Goal: Transaction & Acquisition: Purchase product/service

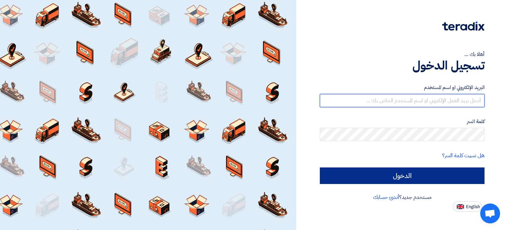
type input "[EMAIL_ADDRESS][DOMAIN_NAME]"
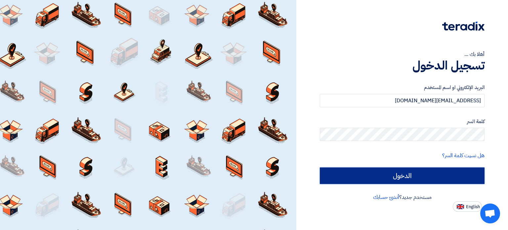
click at [397, 175] on input "الدخول" at bounding box center [402, 175] width 165 height 17
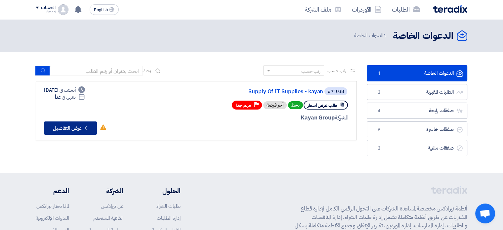
click at [75, 129] on button "Check details عرض التفاصيل" at bounding box center [70, 127] width 53 height 13
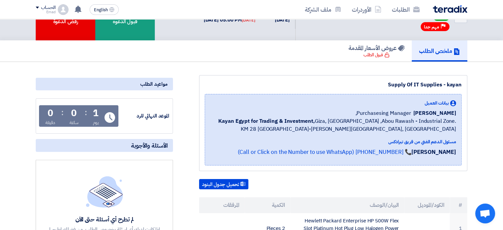
scroll to position [26, 0]
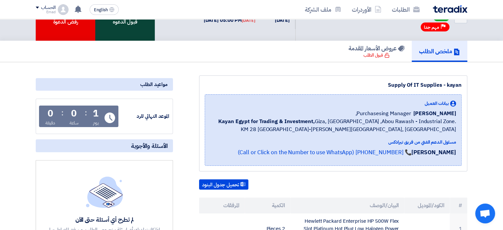
click at [134, 34] on div "قبول الدعوه" at bounding box center [125, 17] width 60 height 48
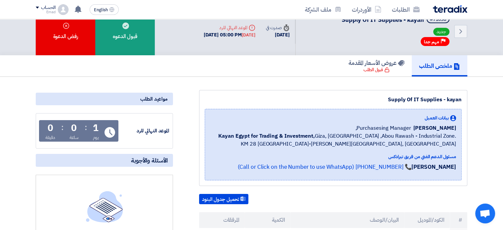
scroll to position [0, 0]
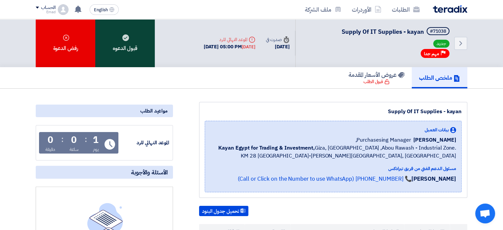
click at [127, 39] on use at bounding box center [125, 37] width 7 height 7
click at [126, 35] on use at bounding box center [125, 37] width 7 height 7
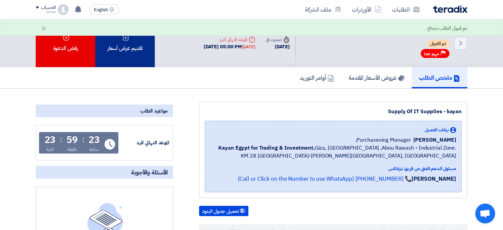
click at [130, 47] on div "تقديم عرض أسعار" at bounding box center [125, 43] width 60 height 48
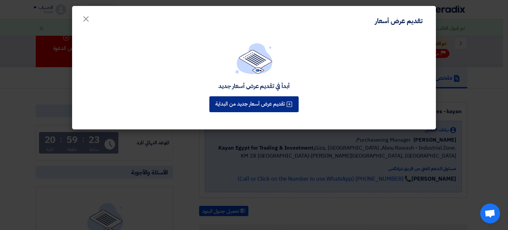
click at [261, 103] on button "تقديم عرض أسعار جديد من البداية" at bounding box center [253, 104] width 89 height 16
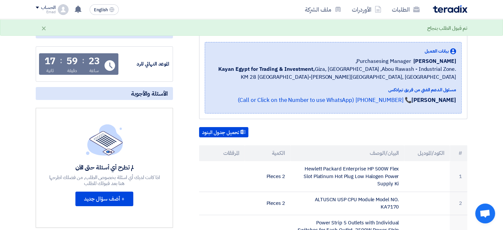
scroll to position [79, 0]
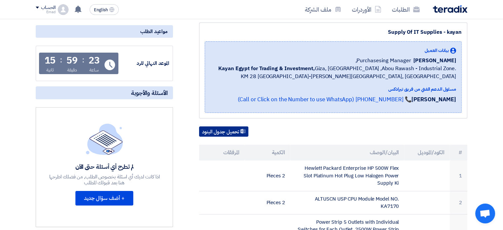
click at [227, 129] on button "تحميل جدول البنود" at bounding box center [223, 131] width 49 height 11
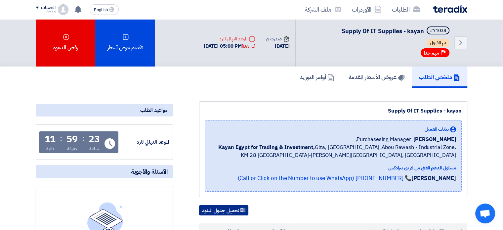
scroll to position [0, 0]
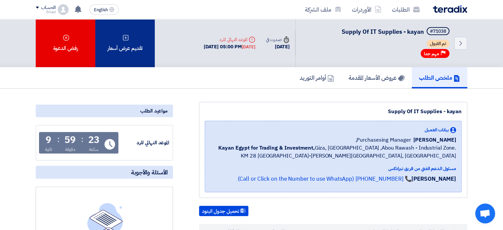
click at [124, 47] on div "تقديم عرض أسعار" at bounding box center [125, 43] width 60 height 48
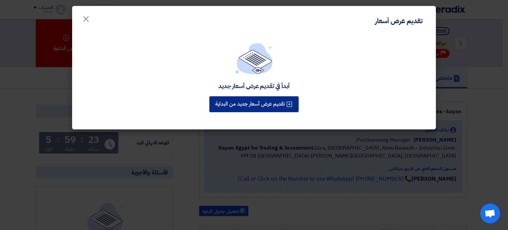
click at [261, 104] on button "تقديم عرض أسعار جديد من البداية" at bounding box center [253, 104] width 89 height 16
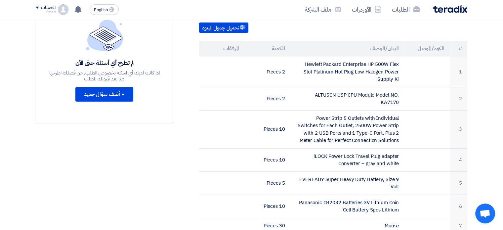
scroll to position [185, 0]
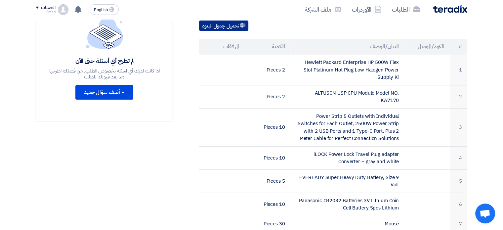
click at [222, 25] on button "تحميل جدول البنود" at bounding box center [223, 26] width 49 height 11
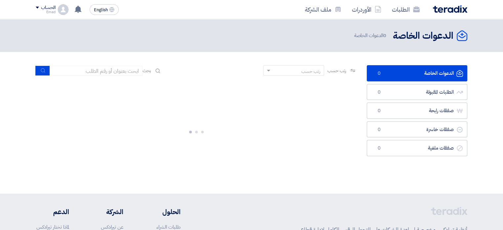
click at [400, 172] on div "الدعوات الخاصة الدعوات الخاصة 0 الطلبات المقبولة الطلبات المقبولة 0 صفقات رابحة…" at bounding box center [417, 122] width 111 height 115
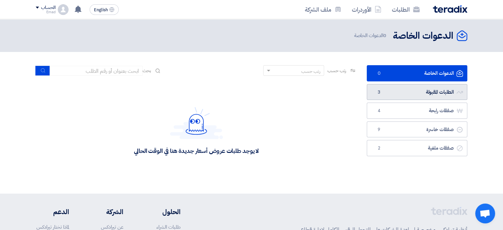
click at [390, 92] on link "الطلبات المقبولة الطلبات المقبولة 3" at bounding box center [417, 92] width 101 height 16
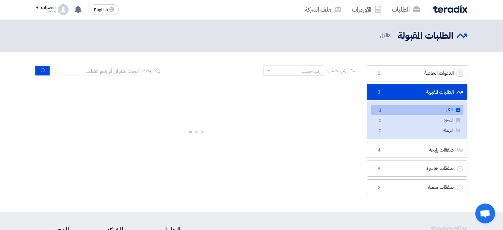
click at [403, 109] on link "الكل الكل 3" at bounding box center [417, 110] width 93 height 10
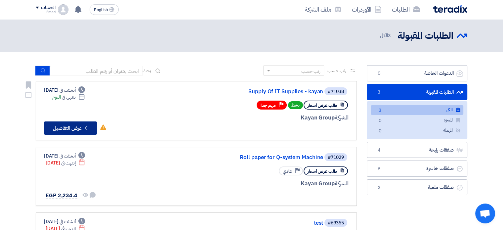
click at [71, 125] on button "Check details عرض التفاصيل" at bounding box center [70, 127] width 53 height 13
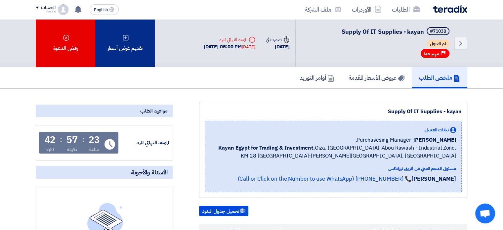
click at [128, 41] on div "تقديم عرض أسعار" at bounding box center [125, 43] width 60 height 48
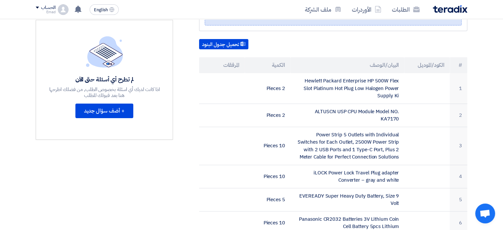
scroll to position [146, 0]
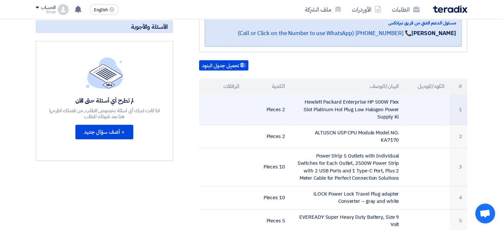
click at [243, 115] on td at bounding box center [222, 109] width 46 height 30
click at [238, 117] on td at bounding box center [222, 109] width 46 height 30
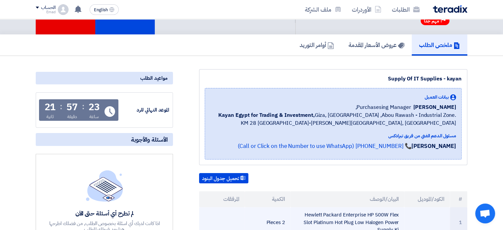
scroll to position [0, 0]
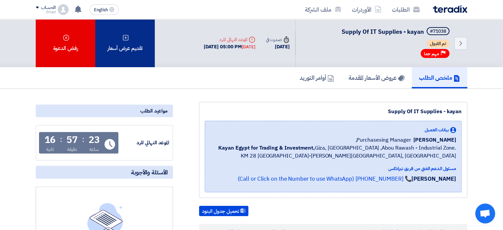
click at [129, 44] on div "تقديم عرض أسعار" at bounding box center [125, 43] width 60 height 48
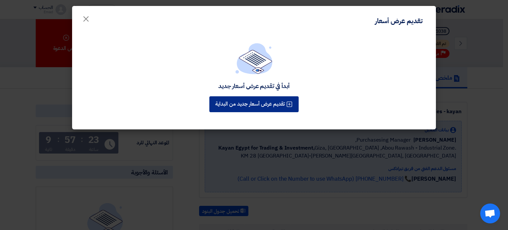
click at [288, 106] on icon at bounding box center [289, 104] width 7 height 7
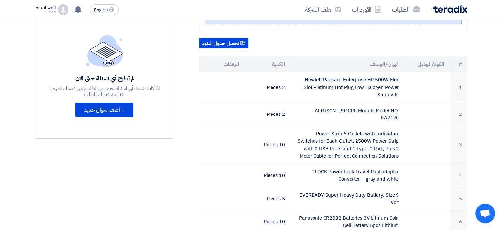
scroll to position [172, 0]
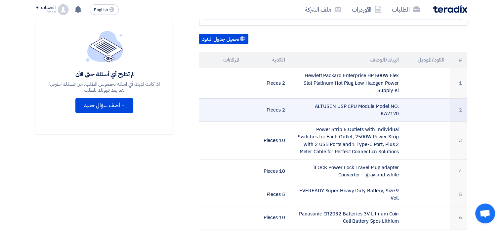
click at [236, 107] on td at bounding box center [222, 109] width 46 height 23
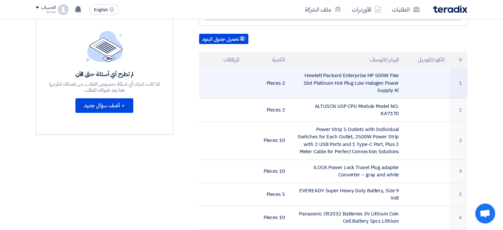
click at [325, 78] on td "Hewlett Packard Enterprise HP 500W Flex Slot Platinum Hot Plug Low Halogen Powe…" at bounding box center [347, 83] width 114 height 30
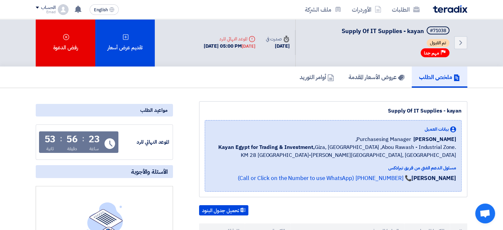
scroll to position [0, 0]
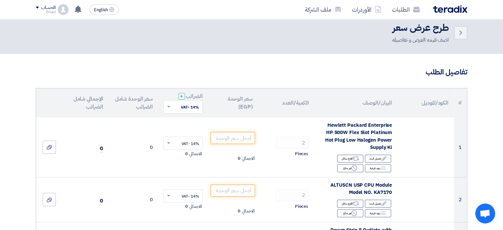
scroll to position [13, 0]
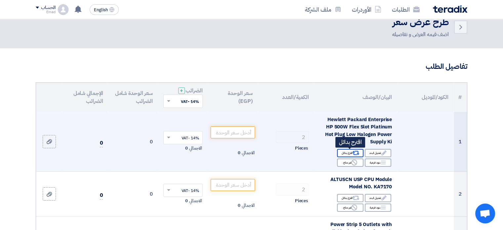
click at [348, 153] on div "Alternative اقترح بدائل" at bounding box center [350, 153] width 26 height 8
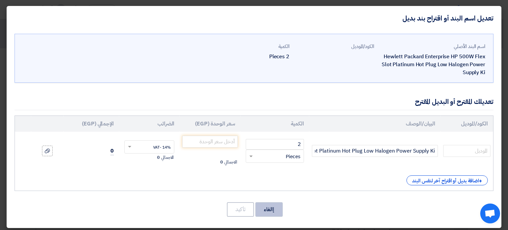
click at [276, 208] on button "إالغاء" at bounding box center [268, 209] width 27 height 15
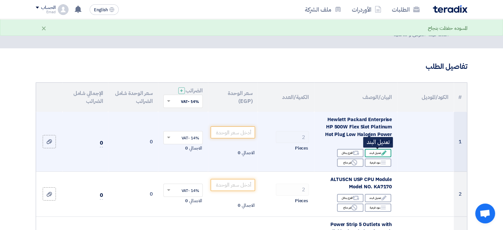
click at [377, 153] on div "Edit تعديل البند" at bounding box center [378, 153] width 26 height 8
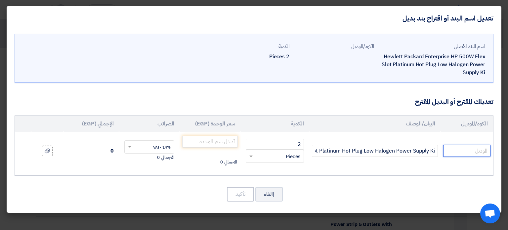
click at [458, 151] on input "text" at bounding box center [466, 151] width 47 height 12
type input "r"
type input "Refurbished"
click at [218, 144] on input "number" at bounding box center [209, 142] width 55 height 12
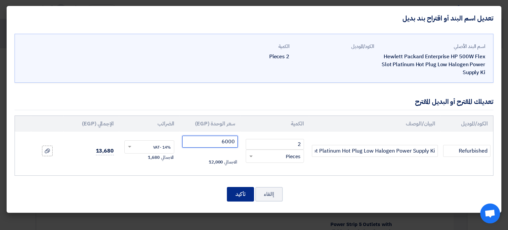
type input "6000"
click at [243, 192] on button "تأكيد" at bounding box center [240, 194] width 27 height 15
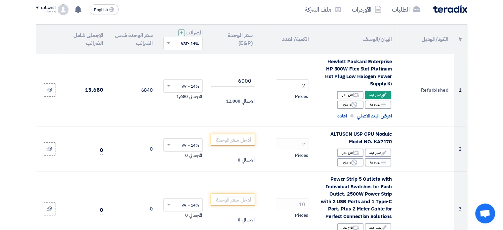
scroll to position [79, 0]
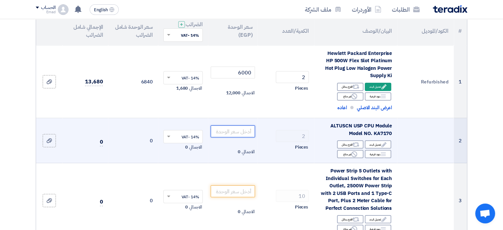
click at [239, 130] on input "number" at bounding box center [233, 131] width 45 height 12
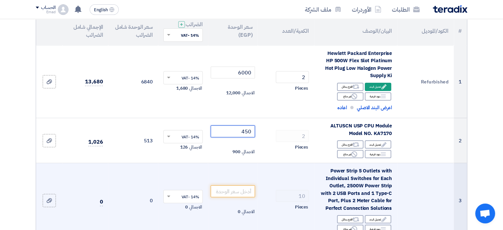
type input "450"
click at [274, 184] on td "10 Pieces" at bounding box center [286, 200] width 57 height 75
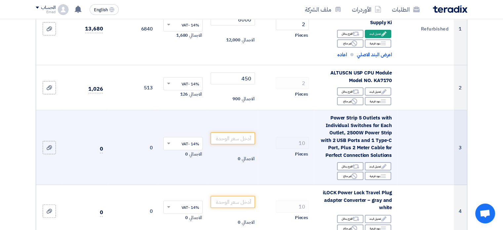
scroll to position [146, 0]
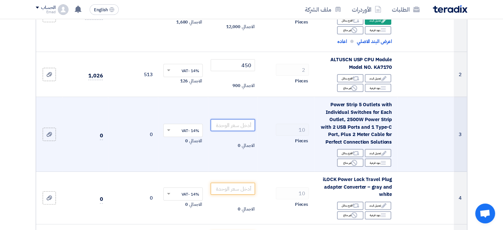
click at [237, 126] on input "number" at bounding box center [233, 125] width 45 height 12
type input "5"
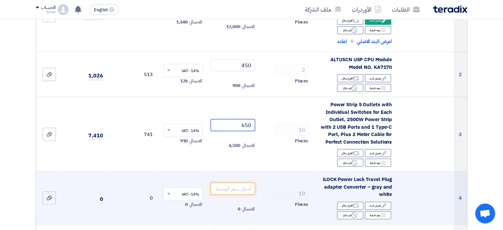
type input "650"
click at [276, 182] on td "10 Pieces" at bounding box center [286, 198] width 57 height 53
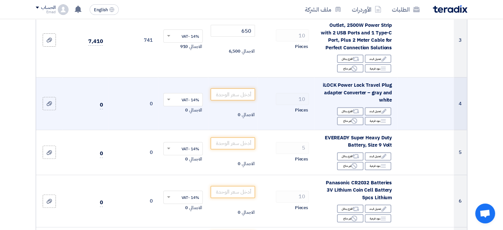
scroll to position [251, 0]
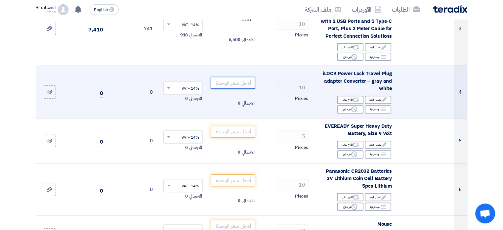
click at [237, 86] on input "number" at bounding box center [233, 83] width 45 height 12
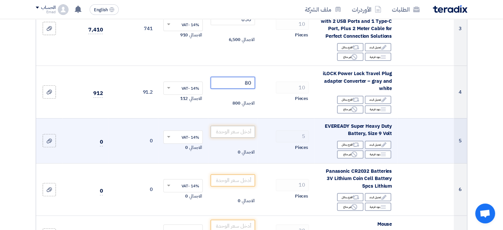
type input "80"
click at [244, 132] on input "number" at bounding box center [233, 132] width 45 height 12
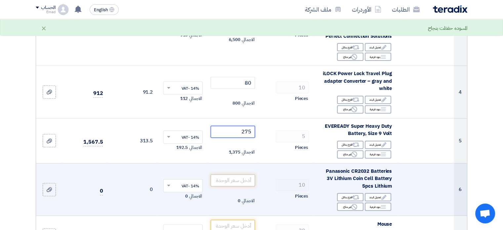
type input "275"
click at [243, 182] on input "number" at bounding box center [233, 180] width 45 height 12
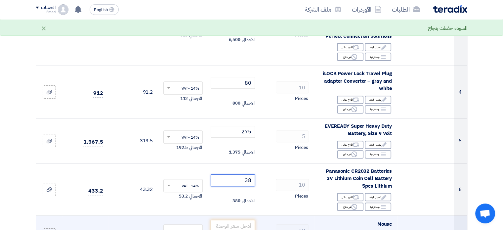
type input "38"
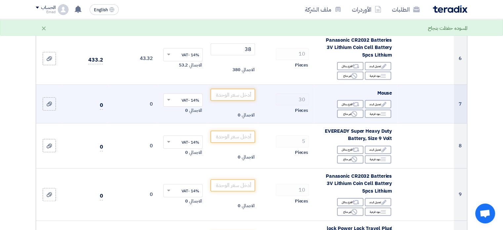
scroll to position [384, 0]
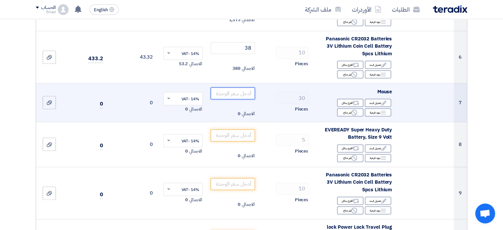
click at [238, 91] on input "number" at bounding box center [233, 93] width 45 height 12
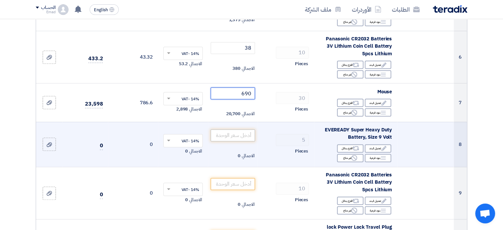
type input "690"
click at [247, 135] on input "number" at bounding box center [233, 135] width 45 height 12
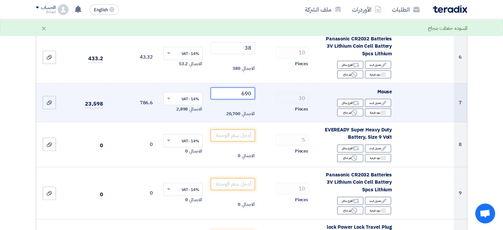
click at [251, 94] on input "690" at bounding box center [233, 93] width 45 height 12
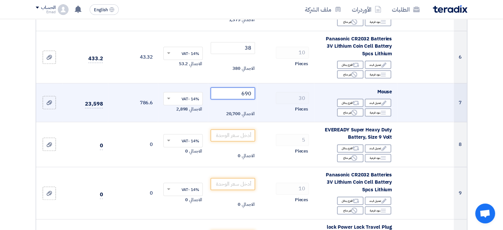
drag, startPoint x: 237, startPoint y: 93, endPoint x: 261, endPoint y: 94, distance: 24.9
click at [261, 94] on tr "7 Mouse Edit تعديل البند Alternative اقترح بدائل Breakdown Reject 30 690" at bounding box center [251, 102] width 431 height 39
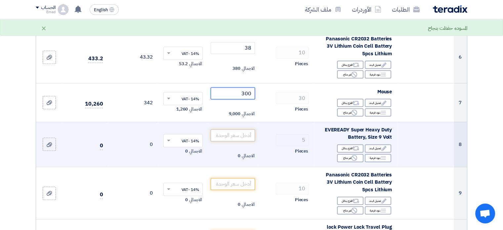
type input "300"
click at [243, 133] on input "number" at bounding box center [233, 135] width 45 height 12
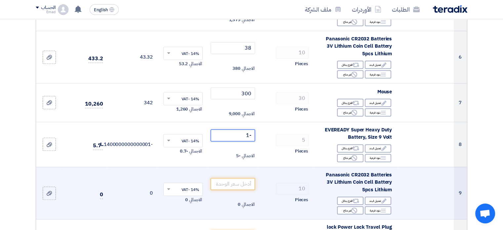
type input "-2"
click at [426, 193] on td at bounding box center [425, 193] width 57 height 53
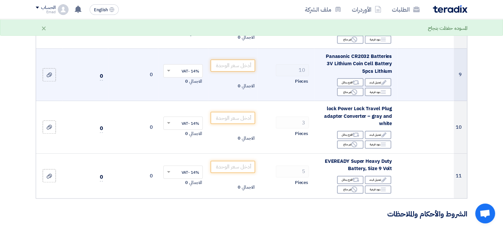
scroll to position [503, 0]
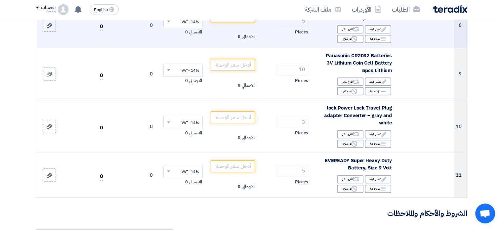
click at [266, 30] on div "Pieces" at bounding box center [286, 32] width 46 height 8
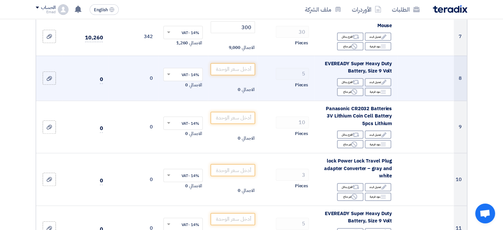
scroll to position [437, 0]
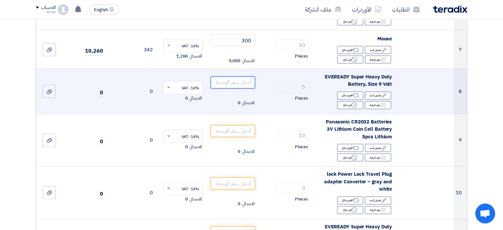
click at [245, 82] on input "number" at bounding box center [233, 82] width 45 height 12
type input "275"
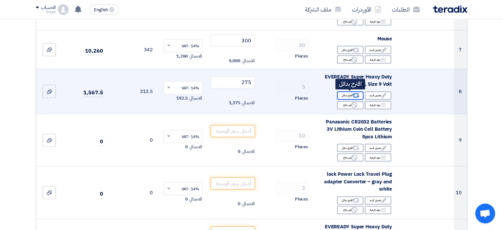
click at [348, 94] on div "Alternative اقترح بدائل" at bounding box center [350, 95] width 26 height 8
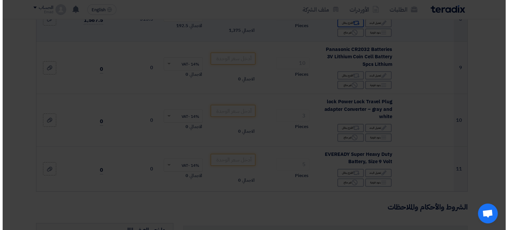
scroll to position [364, 0]
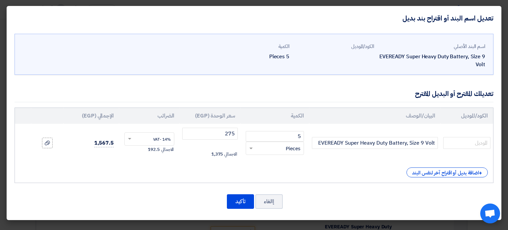
click at [326, 168] on div "+ اضافة بديل أو اقتراح آخر لنفس البند" at bounding box center [254, 172] width 468 height 10
click at [239, 201] on button "تأكيد" at bounding box center [240, 201] width 27 height 15
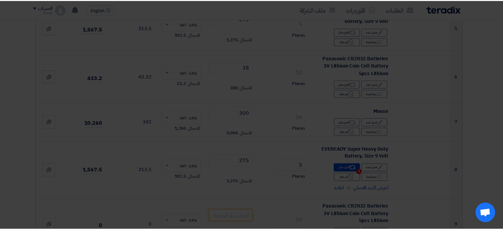
scroll to position [437, 0]
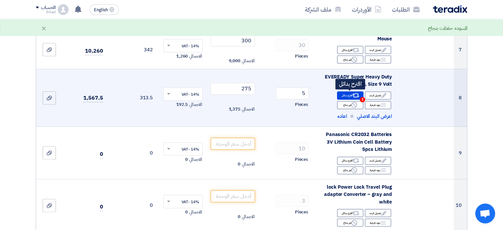
click at [363, 98] on span "1" at bounding box center [362, 99] width 5 height 5
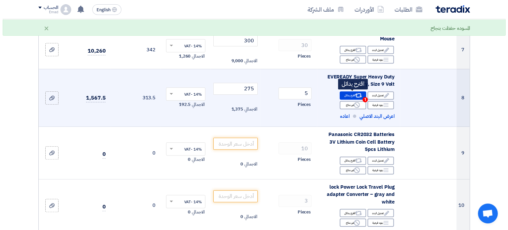
scroll to position [364, 0]
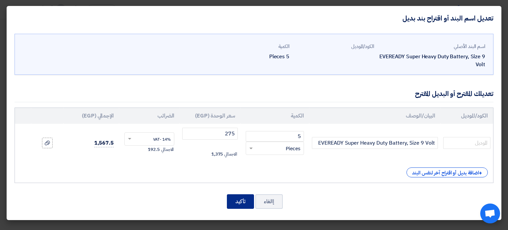
click at [243, 198] on button "تأكيد" at bounding box center [240, 201] width 27 height 15
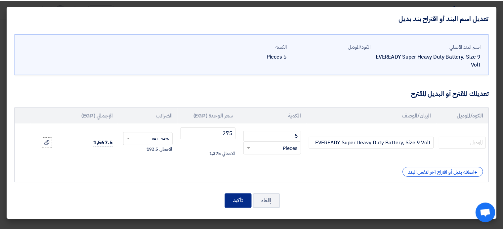
scroll to position [437, 0]
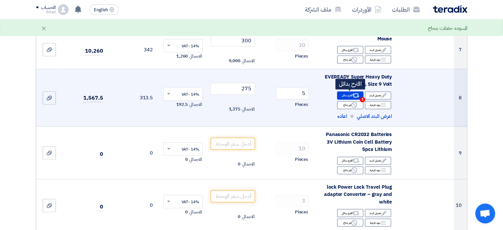
click at [363, 99] on span "1" at bounding box center [362, 99] width 5 height 5
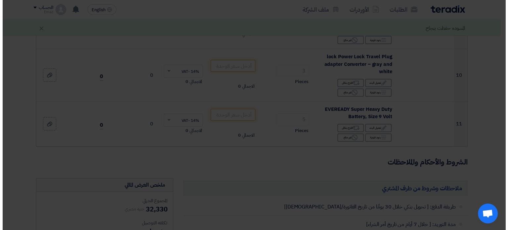
scroll to position [364, 0]
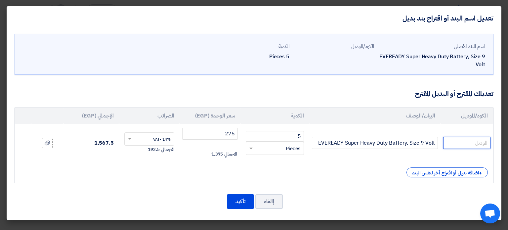
click at [471, 142] on input "text" at bounding box center [466, 143] width 47 height 12
type input "philipis"
click at [239, 201] on button "تأكيد" at bounding box center [240, 201] width 27 height 15
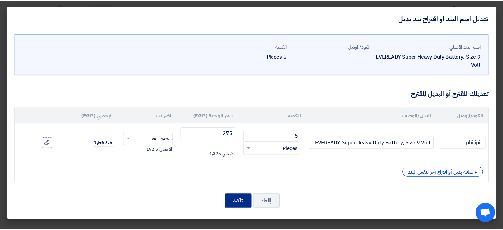
scroll to position [437, 0]
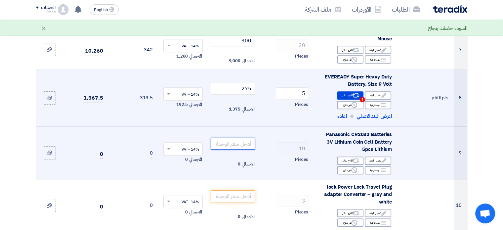
click at [240, 142] on input "number" at bounding box center [233, 144] width 45 height 12
type input "0"
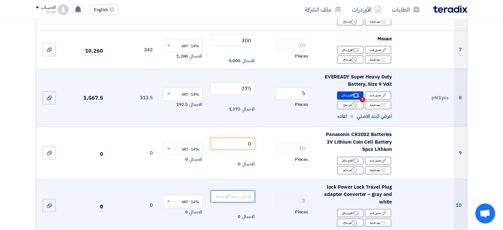
click at [235, 198] on input "number" at bounding box center [233, 196] width 45 height 12
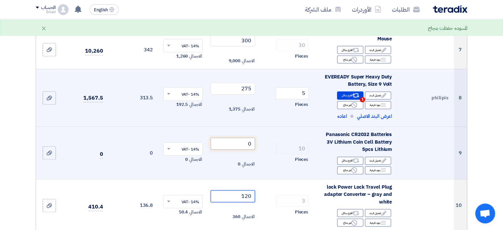
type input "120"
click at [240, 140] on input "0" at bounding box center [233, 144] width 45 height 12
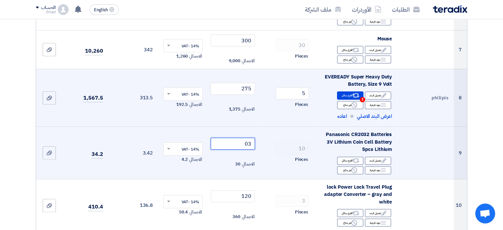
type input "0"
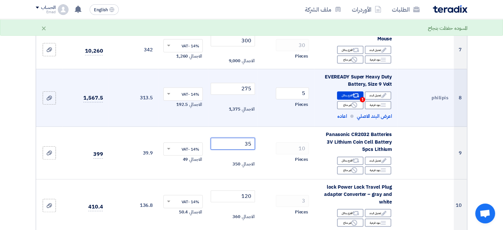
type input "35"
click at [19, 189] on section "تفاصيل الطلب # الكود/الموديل البيان/الوصف الكمية/العدد سعر الوحدة (EGP) الضرائب…" at bounding box center [251, 136] width 503 height 1022
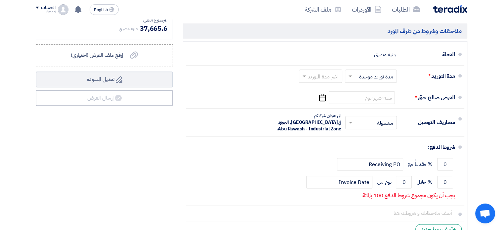
scroll to position [820, 0]
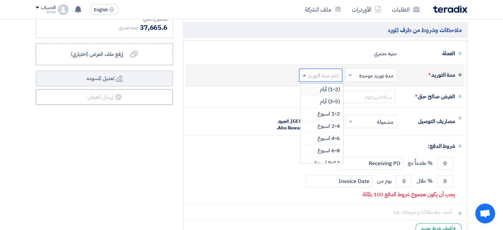
click at [304, 74] on span at bounding box center [304, 75] width 3 height 2
click at [329, 100] on span "(3-5) أيام" at bounding box center [330, 102] width 20 height 8
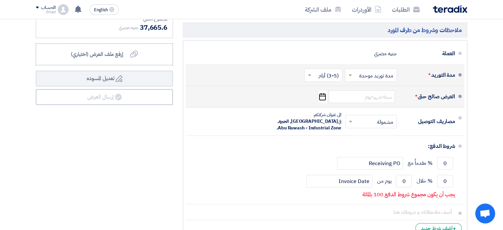
click at [323, 95] on use "button" at bounding box center [322, 96] width 7 height 7
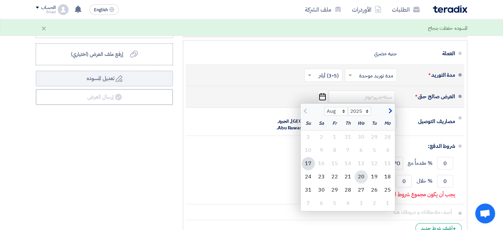
click at [360, 175] on div "20" at bounding box center [361, 176] width 13 height 13
type input "8/20/2025"
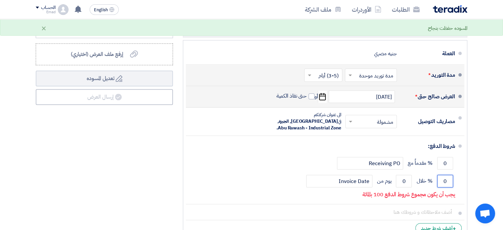
drag, startPoint x: 442, startPoint y: 172, endPoint x: 470, endPoint y: 169, distance: 28.6
click at [470, 169] on div "ملاحظات وشروط من طرف المشتري طريقة الدفع: [ تحويل بنكي خلال 30 يومًا من تاريخ ا…" at bounding box center [325, 83] width 294 height 318
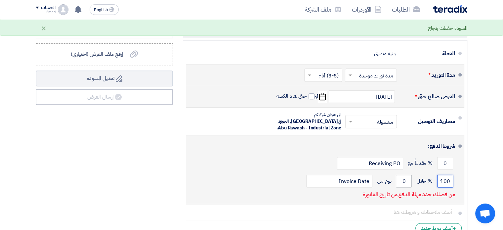
type input "100"
drag, startPoint x: 401, startPoint y: 173, endPoint x: 427, endPoint y: 165, distance: 26.8
click at [427, 172] on div "100 % خلال 0 يوم من Invoice Date" at bounding box center [323, 181] width 264 height 18
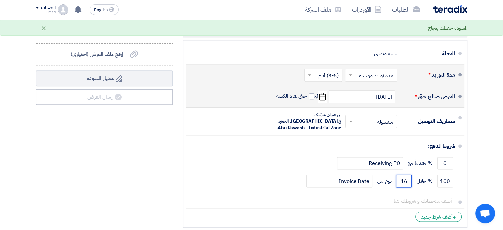
type input "15"
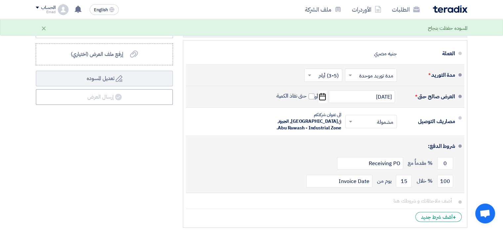
click at [227, 172] on div "100 % خلال 15 يوم من Invoice Date" at bounding box center [323, 181] width 264 height 18
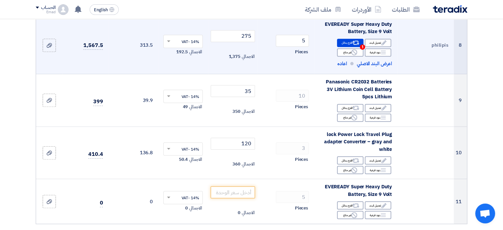
scroll to position [476, 0]
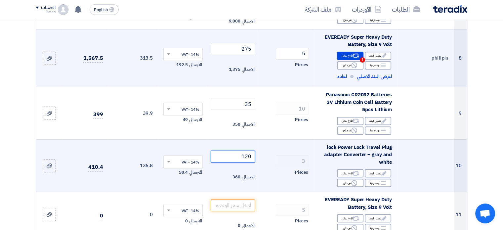
click at [251, 156] on input "120" at bounding box center [233, 157] width 45 height 12
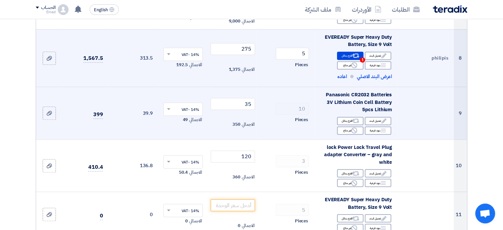
click at [286, 98] on td "10 Pieces" at bounding box center [286, 113] width 57 height 53
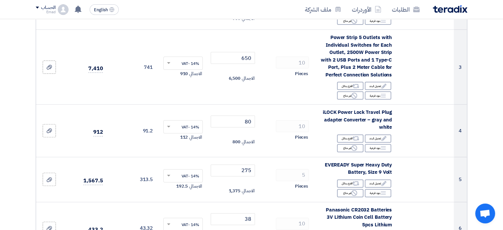
scroll to position [212, 0]
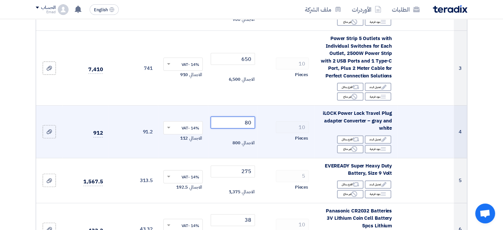
drag, startPoint x: 242, startPoint y: 123, endPoint x: 260, endPoint y: 122, distance: 18.5
click at [260, 122] on tr "4 iLOCK Power Lock Travel Plug adapter Converter – gray and white Edit تعديل ال…" at bounding box center [251, 132] width 431 height 53
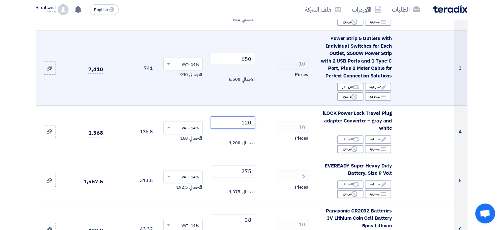
type input "120"
click at [437, 76] on td at bounding box center [425, 68] width 57 height 75
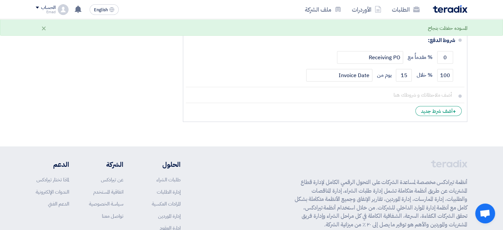
scroll to position [913, 0]
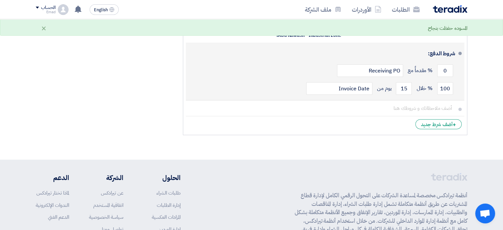
click at [251, 79] on div "100 % خلال 15 يوم من Invoice Date" at bounding box center [323, 88] width 264 height 18
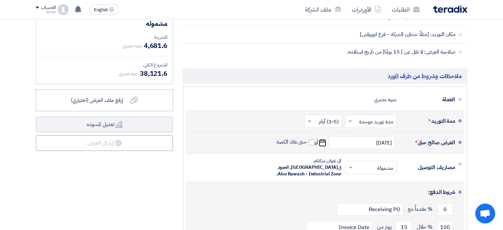
scroll to position [754, 0]
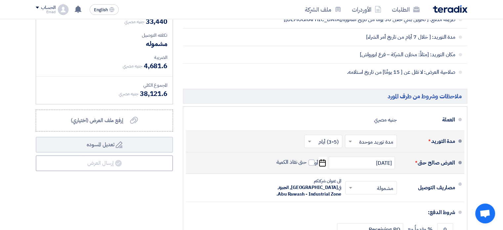
click at [159, 198] on div "ملخص العرض المالي المجموع الجزئي جنيه مصري 33,440 تكلفه التوصيل" at bounding box center [104, 143] width 147 height 307
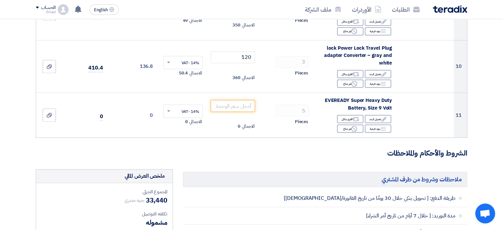
scroll to position [556, 0]
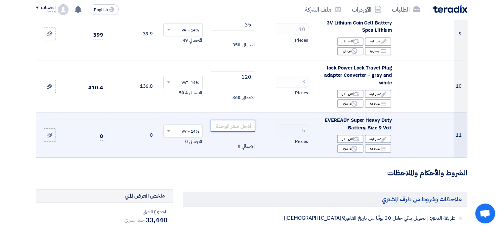
click at [232, 127] on input "number" at bounding box center [233, 126] width 45 height 12
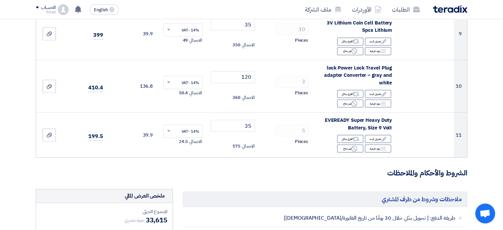
click at [289, 172] on h3 "الشروط والأحكام والملاحظات" at bounding box center [252, 173] width 432 height 10
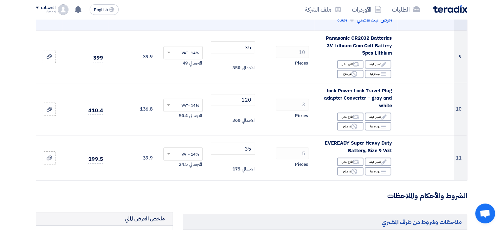
scroll to position [543, 0]
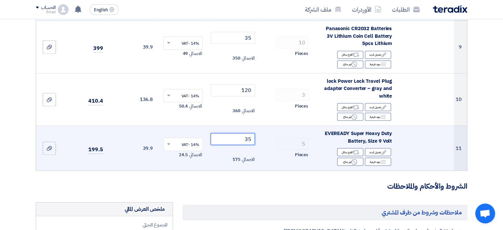
drag, startPoint x: 238, startPoint y: 140, endPoint x: 257, endPoint y: 137, distance: 18.8
click at [257, 137] on td "35 الاجمالي 175" at bounding box center [233, 148] width 50 height 45
type input "275"
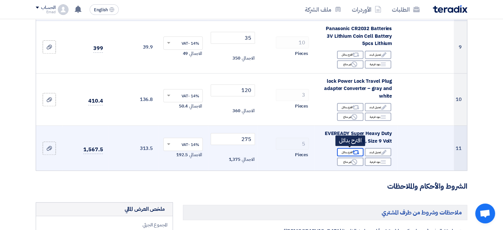
click at [348, 152] on div "Alternative اقترح بدائل" at bounding box center [350, 152] width 26 height 8
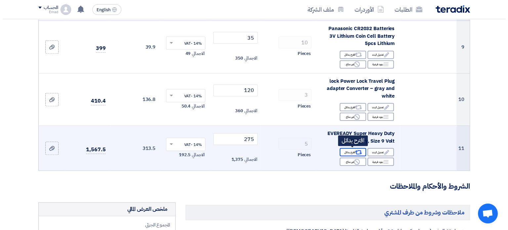
scroll to position [470, 0]
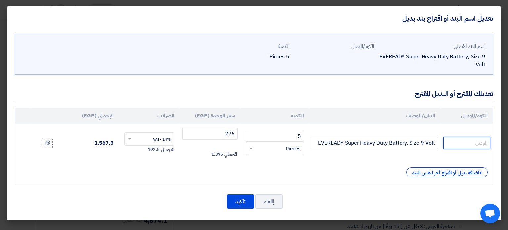
click at [462, 145] on input "text" at bounding box center [466, 143] width 47 height 12
type input "philipis"
click at [240, 201] on button "تأكيد" at bounding box center [240, 201] width 27 height 15
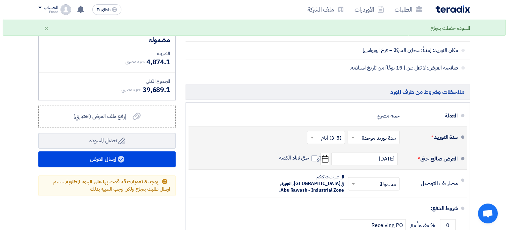
scroll to position [785, 0]
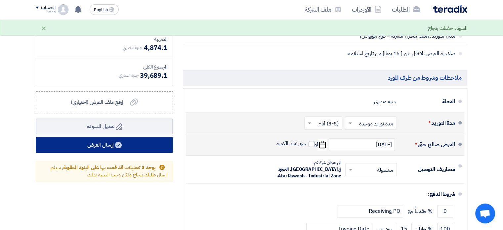
click at [108, 144] on button "إرسال العرض" at bounding box center [104, 145] width 137 height 16
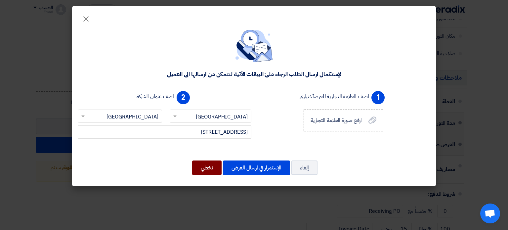
click at [205, 167] on button "تخطي" at bounding box center [206, 167] width 29 height 15
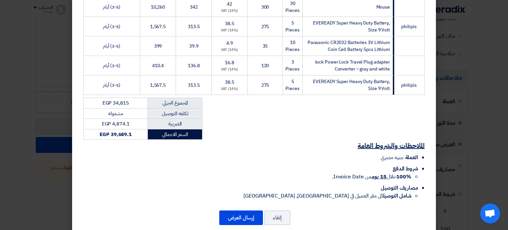
scroll to position [290, 0]
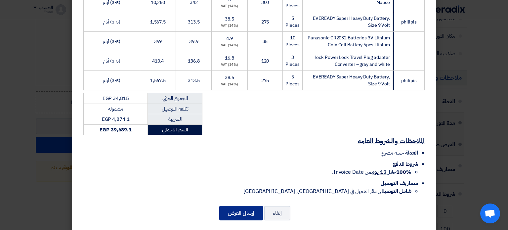
click at [248, 206] on button "إرسال العرض" at bounding box center [241, 213] width 44 height 15
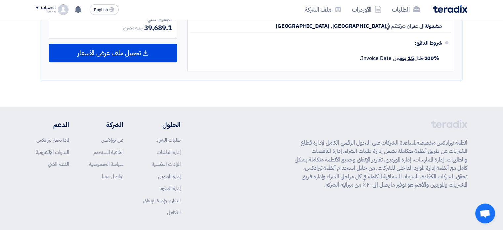
scroll to position [733, 0]
